Goal: Transaction & Acquisition: Purchase product/service

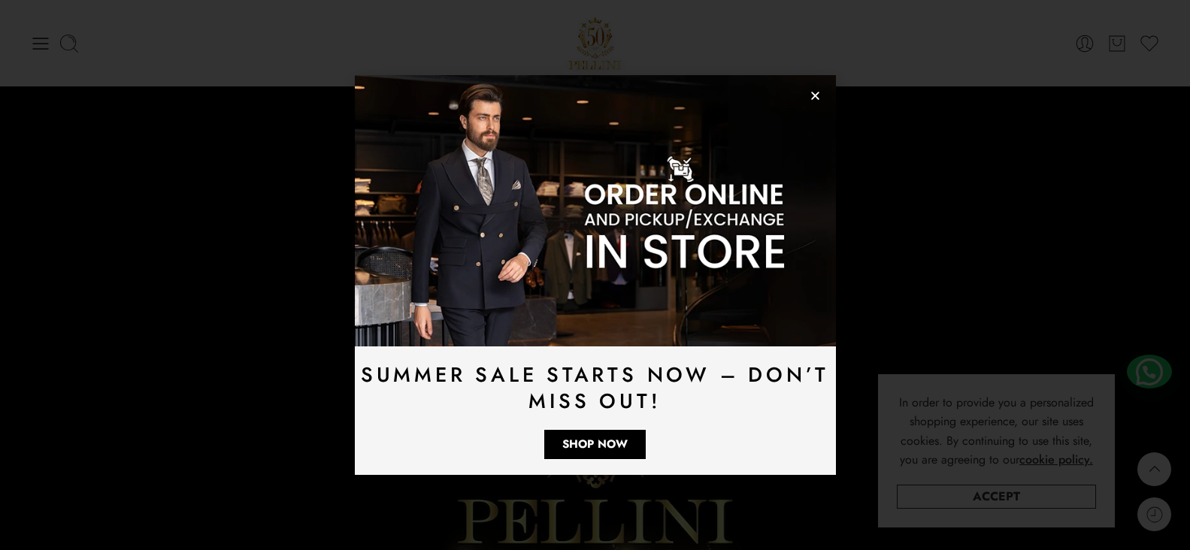
click at [814, 95] on use "Close" at bounding box center [815, 96] width 8 height 8
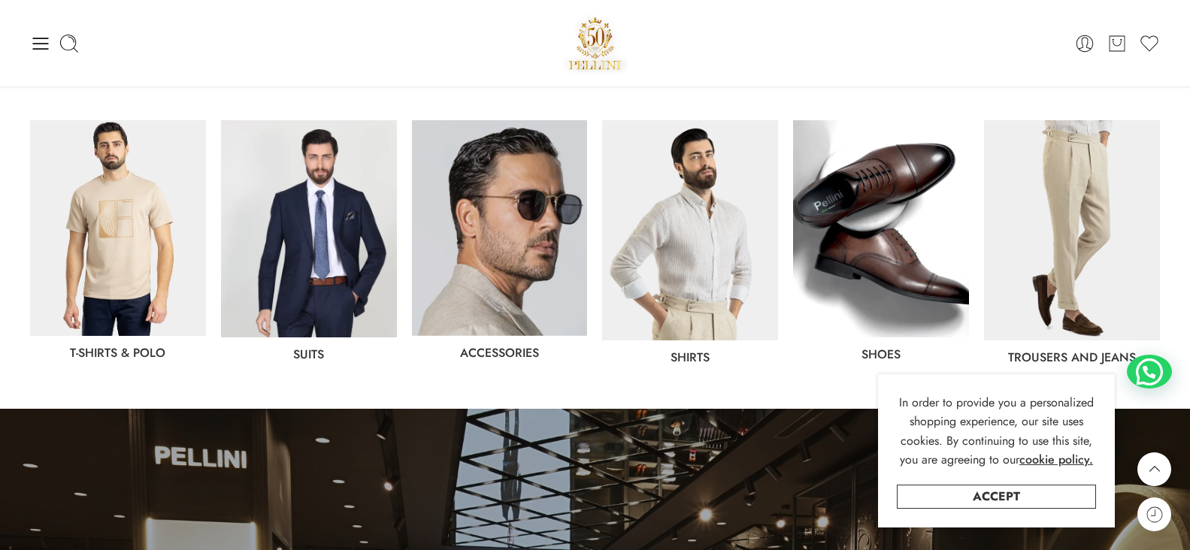
scroll to position [301, 0]
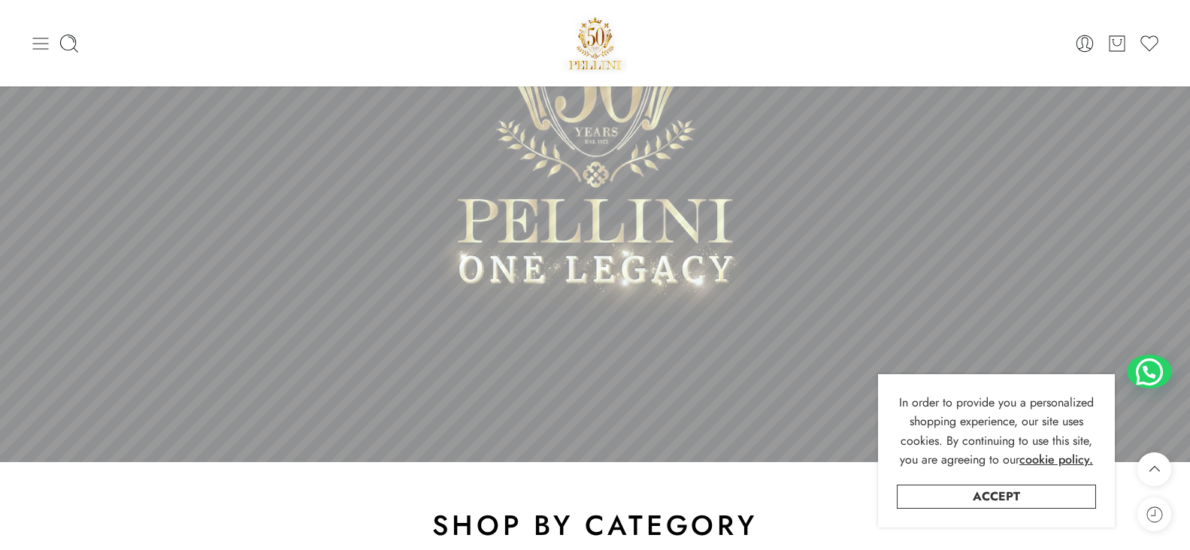
click at [35, 41] on icon at bounding box center [40, 43] width 21 height 21
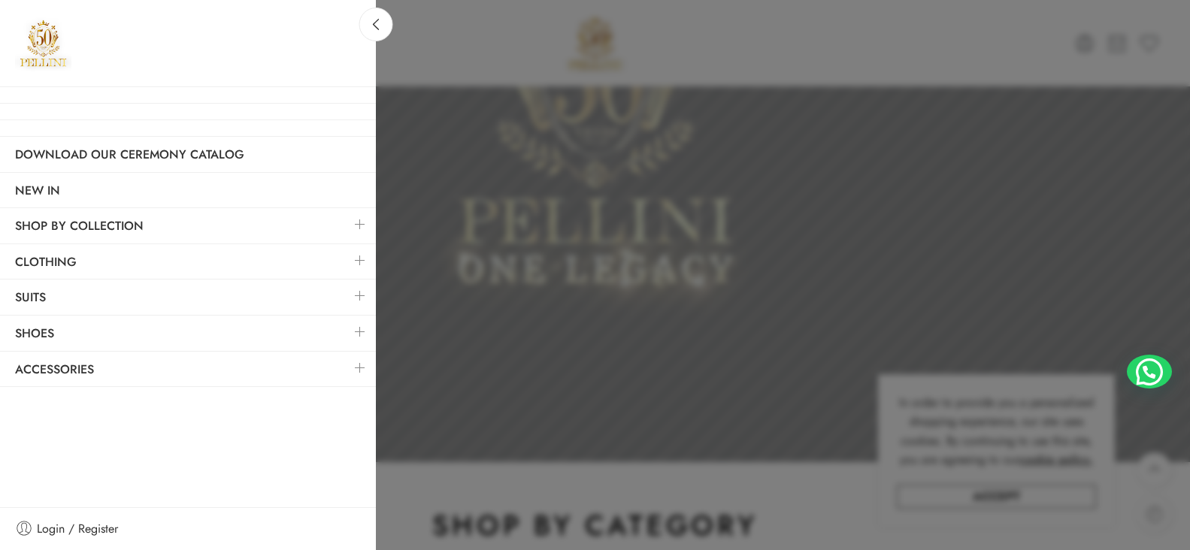
click at [359, 261] on link at bounding box center [360, 260] width 32 height 32
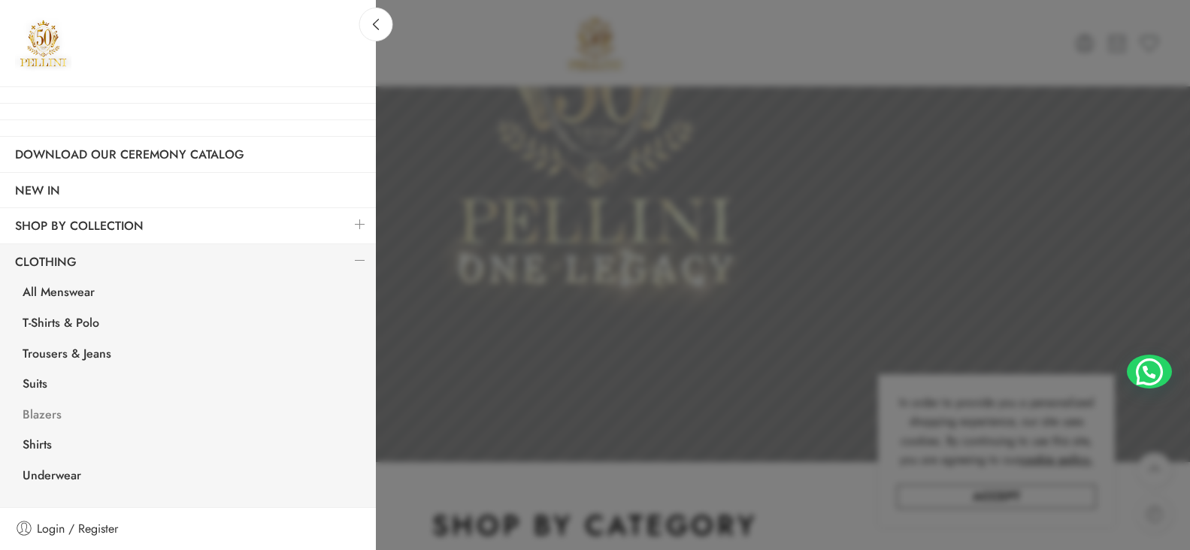
click at [29, 412] on link "Blazers" at bounding box center [192, 416] width 368 height 31
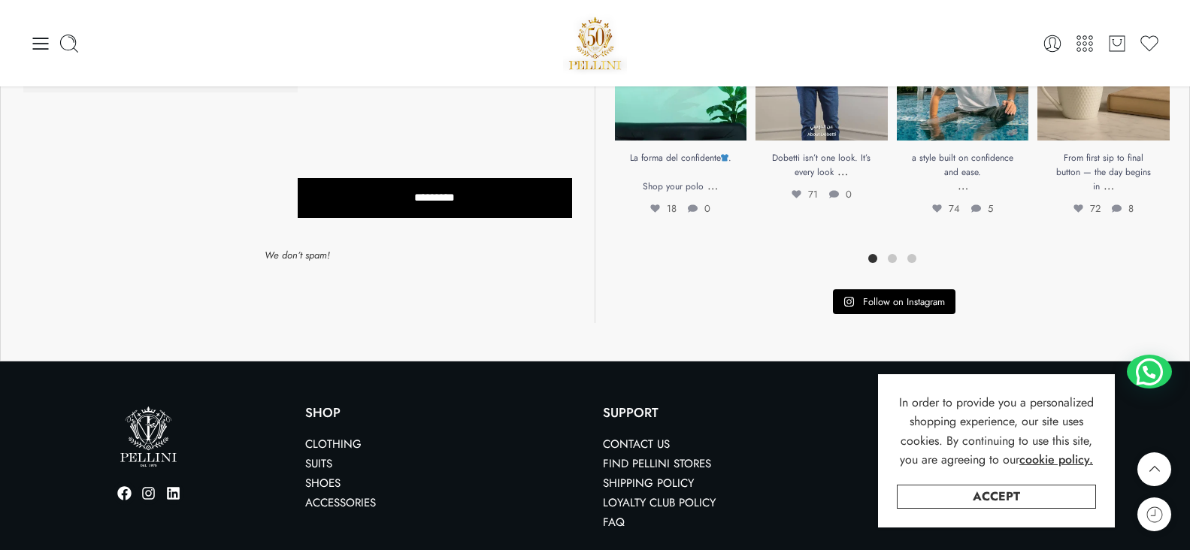
scroll to position [1932, 0]
